Goal: Communication & Community: Answer question/provide support

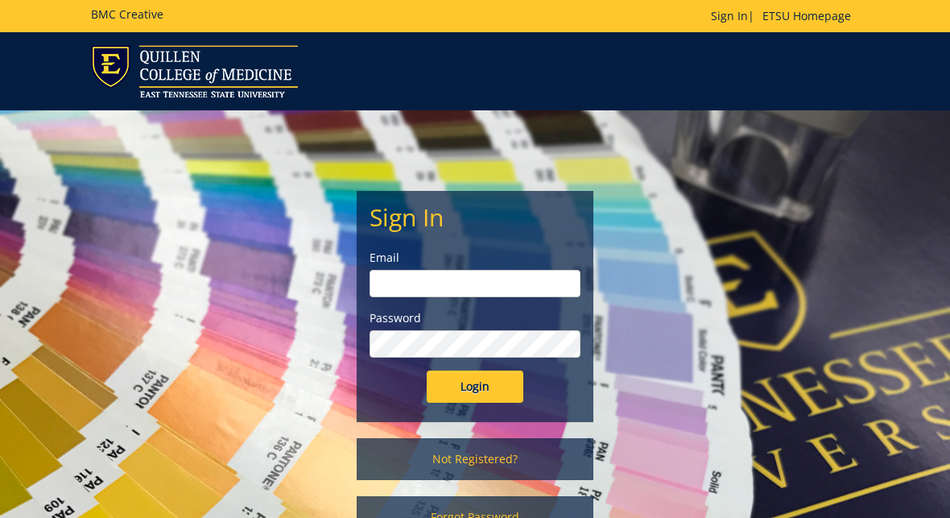
type input "[EMAIL_ADDRESS][DOMAIN_NAME]"
click at [438, 386] on input "Login" at bounding box center [475, 386] width 97 height 32
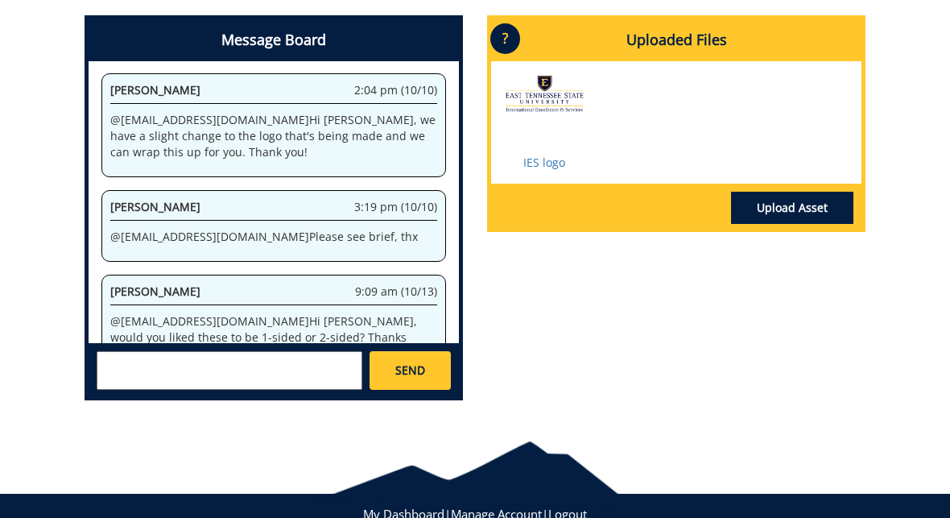
scroll to position [730, 0]
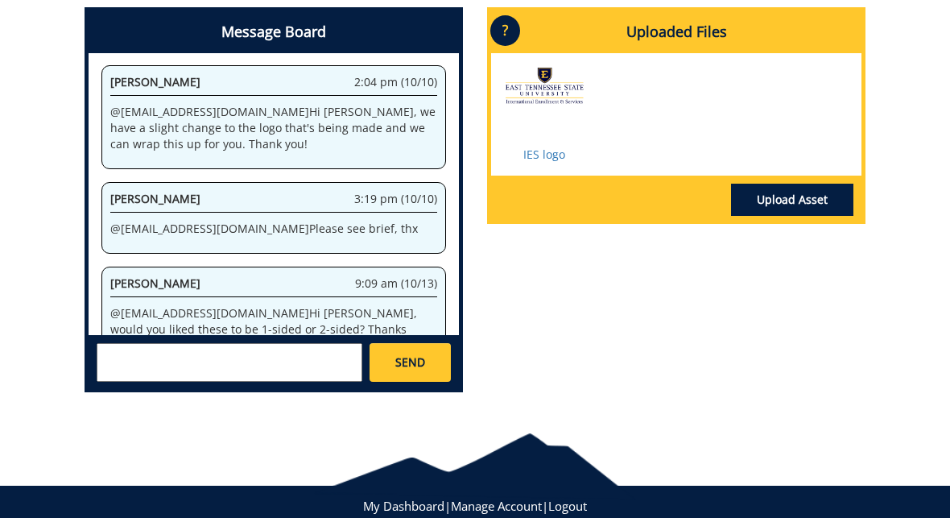
click at [263, 356] on textarea at bounding box center [230, 362] width 266 height 39
click at [106, 356] on textarea "HI @[EMAIL_ADDRESS][DOMAIN_NAME] . Let's make them two-sided. Thank you!" at bounding box center [230, 362] width 266 height 39
type textarea "Hi @[EMAIL_ADDRESS][DOMAIN_NAME] . Let's make them two-sided. Thank you!"
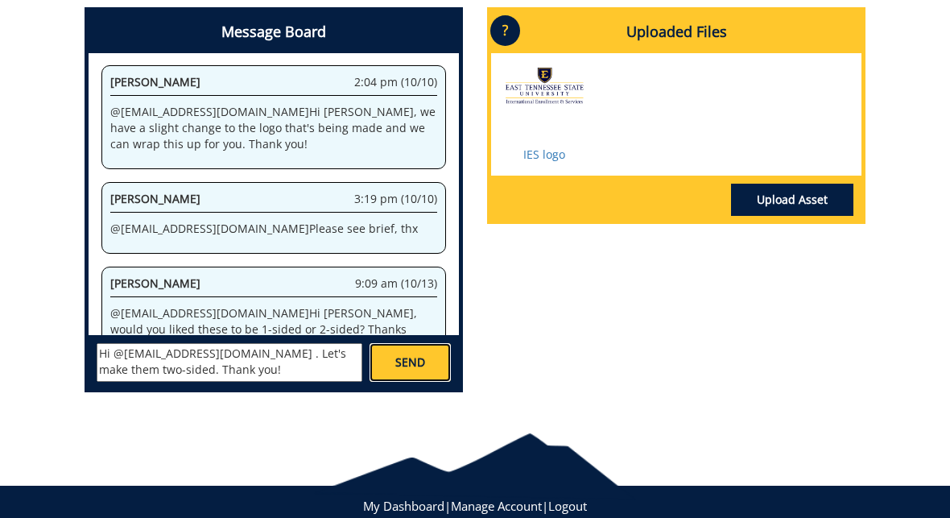
click at [414, 374] on link "SEND" at bounding box center [410, 362] width 81 height 39
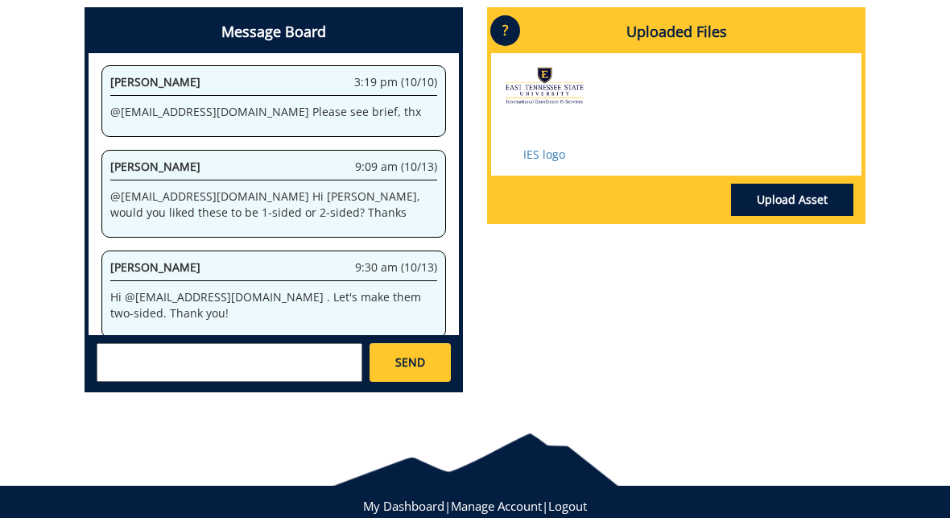
scroll to position [29088, 0]
